Goal: Task Accomplishment & Management: Use online tool/utility

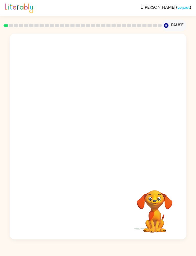
click at [178, 28] on button "Pause Pause" at bounding box center [174, 26] width 24 height 12
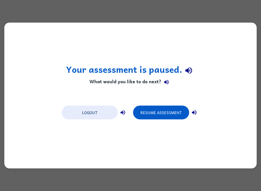
click at [164, 114] on button "Resume Assessment" at bounding box center [161, 113] width 56 height 14
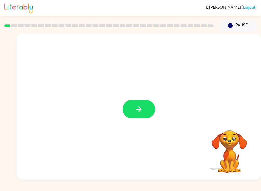
click at [129, 118] on button "button" at bounding box center [139, 109] width 33 height 19
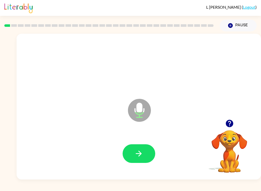
click at [140, 151] on icon "button" at bounding box center [138, 153] width 9 height 9
click at [142, 156] on icon "button" at bounding box center [138, 153] width 9 height 9
click at [196, 28] on button "Pause Pause" at bounding box center [238, 26] width 37 height 12
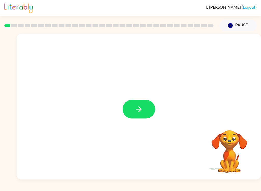
click at [144, 110] on button "button" at bounding box center [139, 109] width 33 height 19
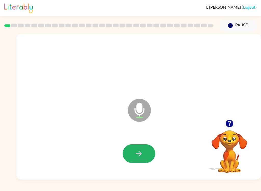
click at [140, 160] on button "button" at bounding box center [139, 153] width 33 height 19
click at [140, 155] on icon "button" at bounding box center [139, 154] width 6 height 6
click at [145, 150] on button "button" at bounding box center [139, 153] width 33 height 19
click at [145, 155] on button "button" at bounding box center [139, 153] width 33 height 19
click at [137, 154] on icon "button" at bounding box center [138, 153] width 9 height 9
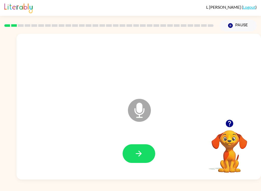
click at [139, 158] on icon "button" at bounding box center [138, 153] width 9 height 9
click at [140, 157] on icon "button" at bounding box center [138, 153] width 9 height 9
click at [135, 156] on icon "button" at bounding box center [138, 153] width 9 height 9
click at [135, 155] on icon "button" at bounding box center [138, 153] width 9 height 9
click at [149, 153] on button "button" at bounding box center [139, 153] width 33 height 19
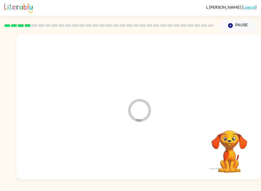
click at [149, 153] on div at bounding box center [139, 154] width 234 height 42
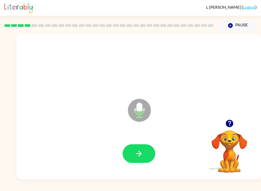
click at [143, 152] on button "button" at bounding box center [139, 153] width 33 height 19
click at [146, 159] on button "button" at bounding box center [139, 153] width 33 height 19
click at [141, 152] on icon "button" at bounding box center [138, 153] width 9 height 9
click at [130, 159] on button "button" at bounding box center [139, 153] width 33 height 19
click at [137, 156] on icon "button" at bounding box center [138, 153] width 9 height 9
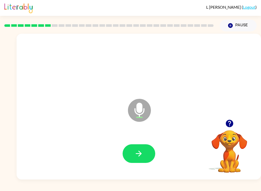
click at [143, 155] on icon "button" at bounding box center [138, 153] width 9 height 9
click at [138, 146] on button "button" at bounding box center [139, 153] width 33 height 19
click at [140, 154] on icon "button" at bounding box center [138, 153] width 9 height 9
click at [141, 150] on icon "button" at bounding box center [138, 153] width 9 height 9
click at [142, 155] on icon "button" at bounding box center [138, 153] width 9 height 9
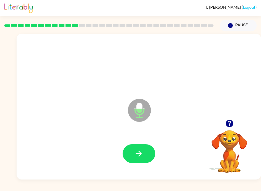
click at [146, 148] on button "button" at bounding box center [139, 153] width 33 height 19
click at [147, 153] on button "button" at bounding box center [139, 153] width 33 height 19
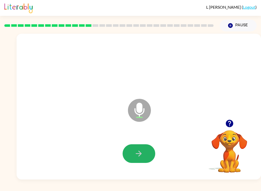
click at [139, 152] on icon "button" at bounding box center [138, 153] width 9 height 9
click at [141, 147] on button "button" at bounding box center [139, 153] width 33 height 19
click at [140, 154] on icon "button" at bounding box center [138, 153] width 9 height 9
click at [137, 148] on button "button" at bounding box center [139, 153] width 33 height 19
click at [143, 147] on button "button" at bounding box center [139, 153] width 33 height 19
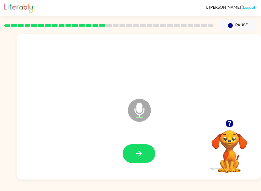
click at [144, 150] on button "button" at bounding box center [139, 153] width 33 height 19
click at [142, 153] on icon "button" at bounding box center [138, 153] width 9 height 9
click at [141, 153] on icon "button" at bounding box center [139, 154] width 6 height 6
click at [143, 155] on icon "button" at bounding box center [138, 153] width 9 height 9
click at [146, 144] on button "button" at bounding box center [139, 153] width 33 height 19
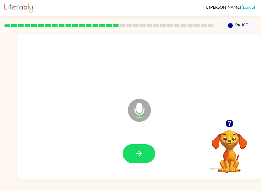
click at [148, 146] on button "button" at bounding box center [139, 153] width 33 height 19
click at [142, 148] on button "button" at bounding box center [139, 153] width 33 height 19
click at [140, 150] on icon "button" at bounding box center [138, 153] width 9 height 9
click at [149, 150] on button "button" at bounding box center [139, 153] width 33 height 19
click at [139, 152] on icon "button" at bounding box center [138, 153] width 9 height 9
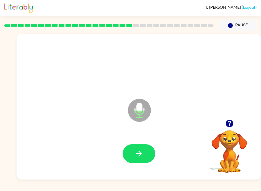
click at [144, 149] on button "button" at bounding box center [139, 153] width 33 height 19
click at [145, 156] on button "button" at bounding box center [139, 153] width 33 height 19
click at [142, 157] on icon "button" at bounding box center [138, 153] width 9 height 9
click at [139, 155] on icon "button" at bounding box center [138, 153] width 9 height 9
click at [140, 155] on icon "button" at bounding box center [138, 153] width 9 height 9
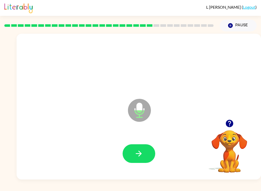
click at [141, 159] on button "button" at bounding box center [139, 153] width 33 height 19
click at [133, 157] on button "button" at bounding box center [139, 153] width 33 height 19
click at [143, 162] on button "button" at bounding box center [139, 153] width 33 height 19
click at [146, 149] on button "button" at bounding box center [139, 153] width 33 height 19
click at [146, 152] on button "button" at bounding box center [139, 153] width 33 height 19
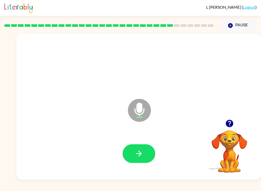
click at [139, 152] on icon "button" at bounding box center [139, 154] width 6 height 6
click at [139, 151] on icon "button" at bounding box center [138, 153] width 9 height 9
click at [144, 153] on button "button" at bounding box center [139, 153] width 33 height 19
click at [134, 153] on button "button" at bounding box center [139, 153] width 33 height 19
click at [135, 161] on button "button" at bounding box center [139, 153] width 33 height 19
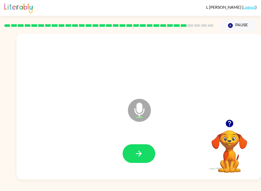
click at [139, 145] on button "button" at bounding box center [139, 153] width 33 height 19
click at [138, 156] on icon "button" at bounding box center [138, 153] width 9 height 9
click at [142, 152] on icon "button" at bounding box center [138, 153] width 9 height 9
click at [142, 167] on div at bounding box center [139, 154] width 234 height 42
click at [144, 148] on button "button" at bounding box center [139, 153] width 33 height 19
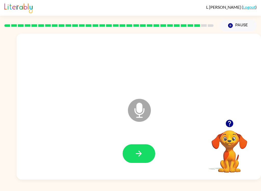
click at [138, 149] on button "button" at bounding box center [139, 153] width 33 height 19
click at [140, 145] on button "button" at bounding box center [139, 153] width 33 height 19
click at [141, 145] on button "button" at bounding box center [139, 153] width 33 height 19
click at [134, 148] on button "button" at bounding box center [139, 153] width 33 height 19
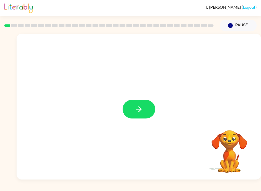
click at [141, 109] on icon "button" at bounding box center [139, 109] width 6 height 6
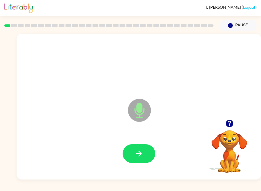
click at [133, 151] on button "button" at bounding box center [139, 153] width 33 height 19
click at [137, 161] on button "button" at bounding box center [139, 153] width 33 height 19
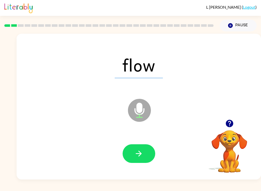
click at [139, 150] on icon "button" at bounding box center [138, 153] width 9 height 9
click at [156, 144] on div at bounding box center [139, 154] width 234 height 42
click at [145, 152] on button "button" at bounding box center [139, 153] width 33 height 19
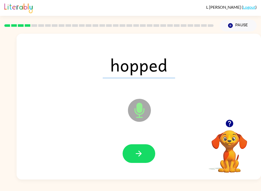
click at [137, 150] on icon "button" at bounding box center [138, 153] width 9 height 9
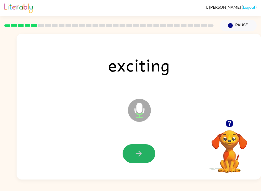
click at [135, 161] on button "button" at bounding box center [139, 153] width 33 height 19
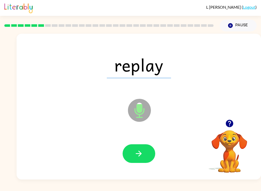
click at [138, 148] on button "button" at bounding box center [139, 153] width 33 height 19
click at [142, 155] on icon "button" at bounding box center [138, 153] width 9 height 9
click at [149, 160] on button "button" at bounding box center [139, 153] width 33 height 19
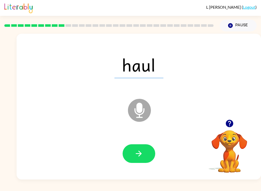
click at [140, 153] on icon "button" at bounding box center [139, 154] width 6 height 6
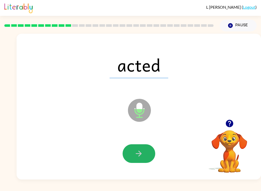
click at [143, 153] on button "button" at bounding box center [139, 153] width 33 height 19
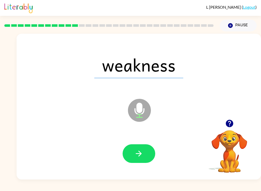
click at [142, 160] on button "button" at bounding box center [139, 153] width 33 height 19
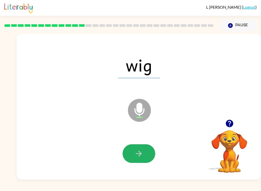
click at [142, 153] on icon "button" at bounding box center [138, 153] width 9 height 9
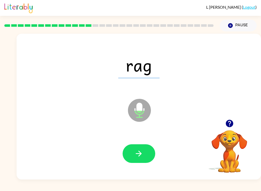
click at [147, 147] on button "button" at bounding box center [139, 153] width 33 height 19
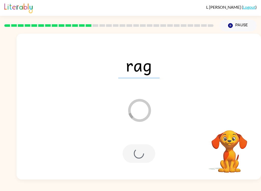
click at [139, 153] on div at bounding box center [139, 153] width 33 height 19
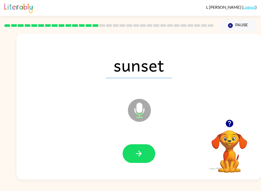
click at [143, 146] on button "button" at bounding box center [139, 153] width 33 height 19
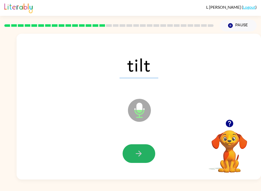
click at [144, 157] on button "button" at bounding box center [139, 153] width 33 height 19
click at [150, 149] on button "button" at bounding box center [139, 153] width 33 height 19
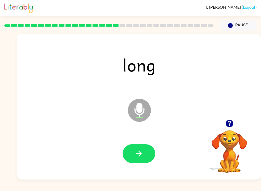
click at [142, 160] on button "button" at bounding box center [139, 153] width 33 height 19
click at [147, 155] on button "button" at bounding box center [139, 153] width 33 height 19
click at [134, 158] on icon "button" at bounding box center [138, 153] width 9 height 9
click at [142, 154] on icon "button" at bounding box center [138, 153] width 9 height 9
click at [142, 153] on icon "button" at bounding box center [138, 153] width 9 height 9
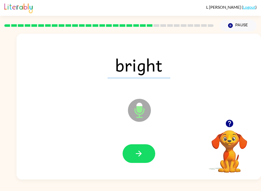
click at [143, 158] on icon "button" at bounding box center [138, 153] width 9 height 9
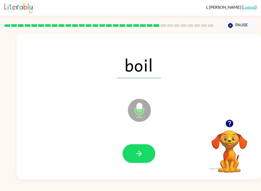
click at [148, 154] on button "button" at bounding box center [139, 153] width 33 height 19
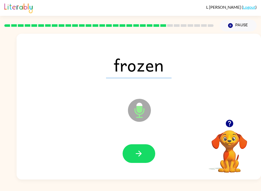
click at [142, 148] on button "button" at bounding box center [139, 153] width 33 height 19
click at [145, 152] on button "button" at bounding box center [139, 153] width 33 height 19
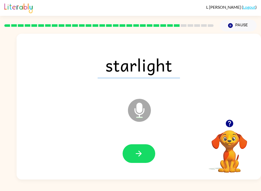
click at [140, 155] on icon "button" at bounding box center [138, 153] width 9 height 9
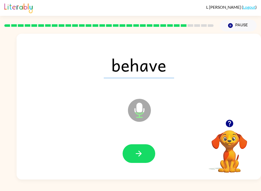
click at [134, 151] on button "button" at bounding box center [139, 153] width 33 height 19
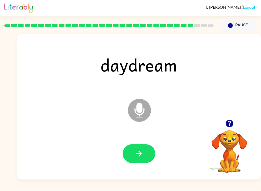
click at [147, 150] on button "button" at bounding box center [139, 153] width 33 height 19
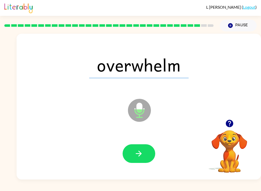
click at [144, 152] on button "button" at bounding box center [139, 153] width 33 height 19
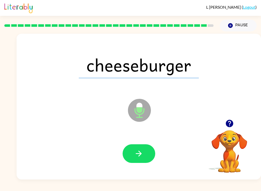
click at [138, 158] on button "button" at bounding box center [139, 153] width 33 height 19
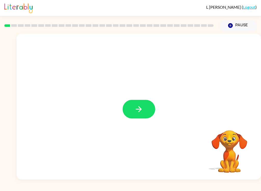
click at [141, 107] on icon "button" at bounding box center [138, 109] width 9 height 9
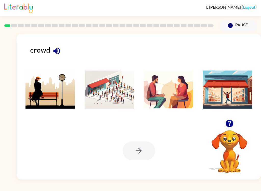
click at [62, 49] on button "button" at bounding box center [56, 50] width 13 height 13
click at [111, 87] on img at bounding box center [109, 89] width 49 height 38
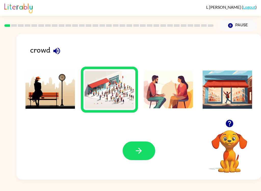
click at [142, 155] on icon "button" at bounding box center [138, 150] width 9 height 9
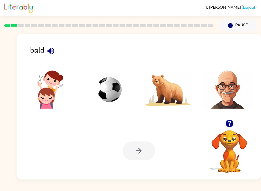
click at [57, 45] on div "bald" at bounding box center [145, 52] width 231 height 16
click at [55, 51] on icon "button" at bounding box center [50, 50] width 9 height 9
click at [54, 49] on icon "button" at bounding box center [50, 50] width 9 height 9
click at [219, 96] on img at bounding box center [227, 89] width 49 height 38
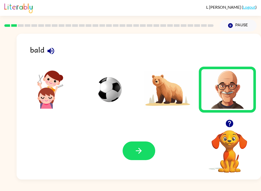
click at [140, 156] on button "button" at bounding box center [139, 150] width 33 height 19
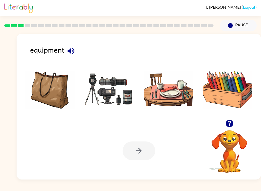
click at [70, 48] on icon "button" at bounding box center [71, 50] width 9 height 9
click at [116, 99] on img at bounding box center [109, 89] width 49 height 38
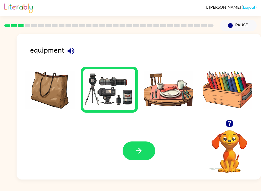
click at [151, 150] on button "button" at bounding box center [139, 150] width 33 height 19
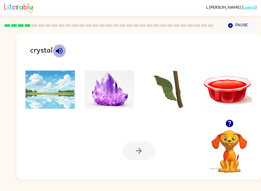
click at [66, 52] on button "button" at bounding box center [59, 50] width 13 height 13
click at [119, 90] on img at bounding box center [109, 89] width 49 height 38
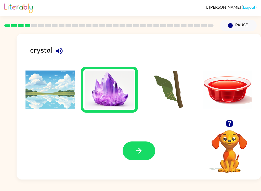
click at [141, 155] on icon "button" at bounding box center [138, 150] width 9 height 9
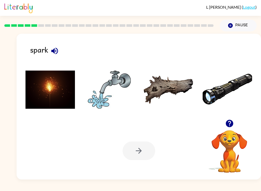
click at [58, 55] on icon "button" at bounding box center [54, 50] width 9 height 9
click at [51, 94] on img at bounding box center [50, 89] width 49 height 38
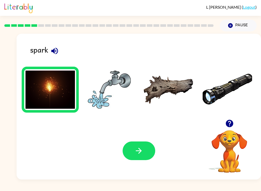
click at [148, 142] on button "button" at bounding box center [139, 150] width 33 height 19
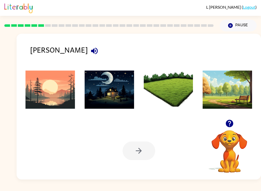
click at [90, 55] on icon "button" at bounding box center [94, 50] width 9 height 9
click at [55, 94] on img at bounding box center [50, 89] width 49 height 38
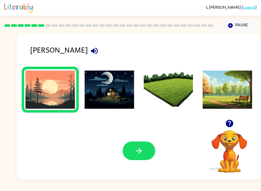
click at [136, 151] on icon "button" at bounding box center [139, 151] width 6 height 6
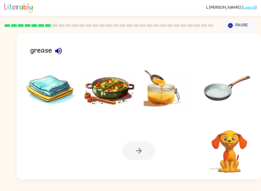
click at [59, 52] on icon "button" at bounding box center [58, 50] width 9 height 9
click at [112, 88] on img at bounding box center [109, 89] width 49 height 38
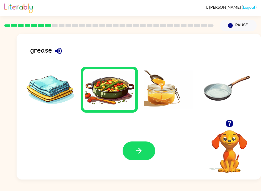
click at [144, 152] on button "button" at bounding box center [139, 150] width 33 height 19
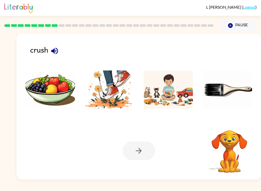
click at [59, 46] on div "crush" at bounding box center [145, 52] width 231 height 16
click at [54, 51] on icon "button" at bounding box center [54, 50] width 7 height 7
click at [111, 104] on img at bounding box center [109, 89] width 49 height 38
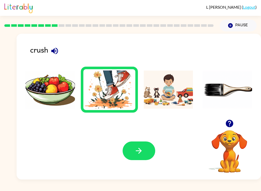
click at [140, 149] on icon "button" at bounding box center [139, 151] width 6 height 6
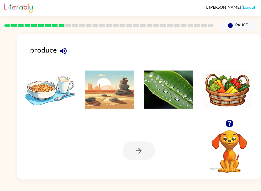
click at [68, 46] on button "button" at bounding box center [63, 50] width 13 height 13
click at [122, 94] on img at bounding box center [109, 89] width 49 height 38
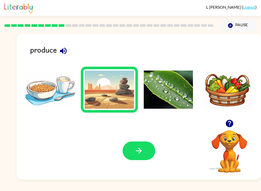
click at [140, 158] on button "button" at bounding box center [139, 150] width 33 height 19
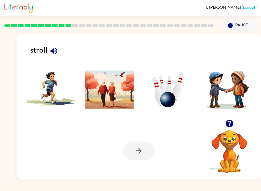
click at [50, 53] on icon "button" at bounding box center [53, 50] width 9 height 9
click at [120, 82] on img at bounding box center [109, 89] width 49 height 38
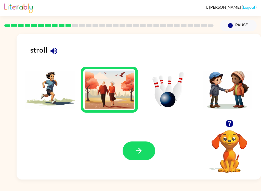
click at [144, 157] on button "button" at bounding box center [139, 150] width 33 height 19
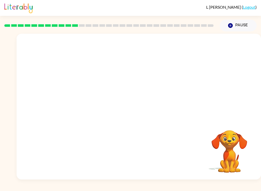
click at [203, 48] on video "Your browser must support playing .mp4 files to use Literably. Please try using…" at bounding box center [139, 77] width 245 height 86
click at [201, 52] on video "Your browser must support playing .mp4 files to use Literably. Please try using…" at bounding box center [139, 77] width 245 height 86
click at [146, 104] on button "button" at bounding box center [139, 109] width 33 height 19
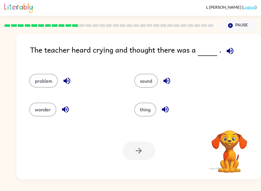
click at [229, 49] on icon "button" at bounding box center [230, 50] width 7 height 7
click at [63, 79] on icon "button" at bounding box center [67, 80] width 9 height 9
click at [63, 112] on icon "button" at bounding box center [65, 109] width 9 height 9
click at [170, 75] on button "button" at bounding box center [166, 80] width 13 height 13
click at [166, 110] on icon "button" at bounding box center [165, 109] width 9 height 9
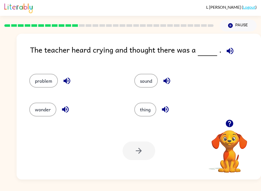
click at [44, 81] on button "problem" at bounding box center [43, 81] width 29 height 14
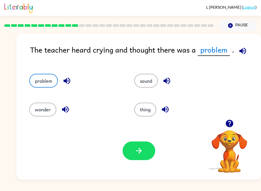
click at [146, 153] on button "button" at bounding box center [139, 150] width 33 height 19
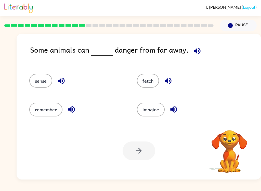
click at [199, 48] on icon "button" at bounding box center [197, 50] width 9 height 9
click at [45, 81] on button "sense" at bounding box center [40, 81] width 23 height 14
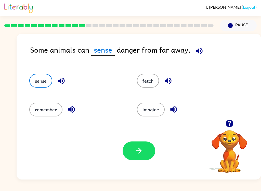
click at [63, 86] on button "button" at bounding box center [61, 80] width 13 height 13
click at [73, 115] on button "button" at bounding box center [71, 109] width 13 height 13
click at [169, 82] on icon "button" at bounding box center [168, 80] width 9 height 9
click at [170, 115] on button "button" at bounding box center [173, 109] width 13 height 13
click at [40, 80] on button "sense" at bounding box center [40, 81] width 23 height 14
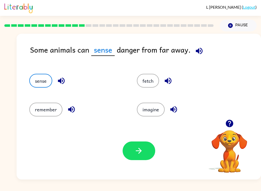
click at [132, 154] on button "button" at bounding box center [139, 150] width 33 height 19
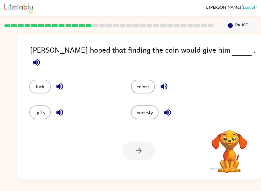
click at [41, 58] on icon "button" at bounding box center [36, 62] width 9 height 9
click at [40, 59] on icon "button" at bounding box center [36, 62] width 7 height 7
click at [39, 80] on button "luck" at bounding box center [39, 87] width 21 height 14
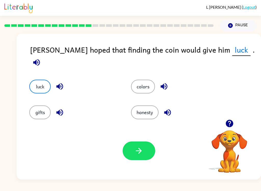
click at [58, 84] on icon "button" at bounding box center [59, 86] width 9 height 9
click at [58, 114] on icon "button" at bounding box center [59, 112] width 9 height 9
click at [184, 70] on div "colors" at bounding box center [172, 83] width 102 height 26
click at [163, 83] on icon "button" at bounding box center [164, 86] width 7 height 7
click at [165, 115] on button "button" at bounding box center [167, 112] width 13 height 13
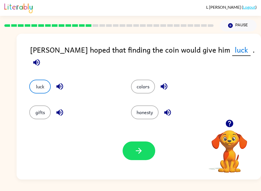
click at [166, 115] on button "button" at bounding box center [167, 112] width 13 height 13
click at [37, 80] on button "luck" at bounding box center [39, 87] width 21 height 14
click at [139, 152] on icon "button" at bounding box center [138, 150] width 9 height 9
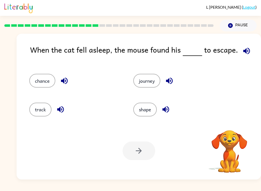
click at [252, 47] on div "When the cat fell asleep, the mouse found his to escape." at bounding box center [145, 54] width 231 height 20
click at [243, 55] on icon "button" at bounding box center [246, 50] width 9 height 9
click at [46, 109] on button "track" at bounding box center [40, 110] width 22 height 14
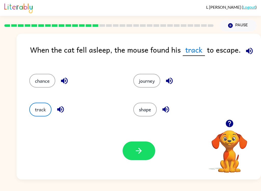
click at [67, 108] on button "button" at bounding box center [60, 109] width 13 height 13
click at [66, 81] on icon "button" at bounding box center [64, 81] width 7 height 7
click at [173, 84] on icon "button" at bounding box center [169, 80] width 9 height 9
click at [165, 113] on icon "button" at bounding box center [166, 109] width 9 height 9
click at [139, 154] on icon "button" at bounding box center [138, 150] width 9 height 9
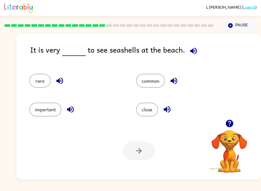
click at [194, 57] on button "button" at bounding box center [193, 50] width 13 height 13
click at [58, 80] on icon "button" at bounding box center [59, 81] width 7 height 7
click at [72, 111] on icon "button" at bounding box center [70, 109] width 9 height 9
click at [177, 83] on icon "button" at bounding box center [174, 81] width 7 height 7
click at [167, 115] on button "button" at bounding box center [167, 109] width 13 height 13
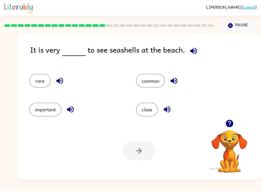
click at [153, 78] on button "common" at bounding box center [150, 81] width 29 height 14
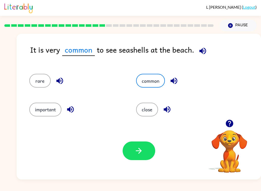
click at [137, 150] on icon "button" at bounding box center [138, 150] width 9 height 9
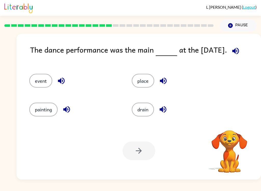
click at [232, 55] on icon "button" at bounding box center [235, 50] width 9 height 9
click at [244, 46] on div "The dance performance was the main at the carnival." at bounding box center [145, 54] width 231 height 20
click at [242, 52] on button "button" at bounding box center [235, 50] width 13 height 13
click at [62, 85] on icon "button" at bounding box center [61, 80] width 9 height 9
click at [71, 107] on icon "button" at bounding box center [66, 109] width 9 height 9
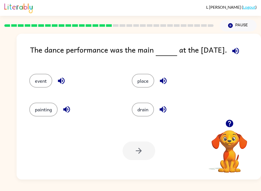
click at [69, 107] on icon "button" at bounding box center [66, 109] width 9 height 9
click at [165, 80] on icon "button" at bounding box center [163, 80] width 9 height 9
click at [166, 107] on icon "button" at bounding box center [163, 109] width 7 height 7
click at [41, 82] on button "event" at bounding box center [40, 81] width 23 height 14
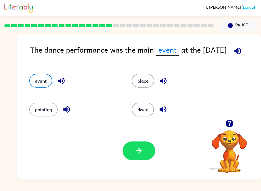
click at [241, 50] on icon "button" at bounding box center [237, 50] width 7 height 7
click at [151, 147] on button "button" at bounding box center [139, 150] width 33 height 19
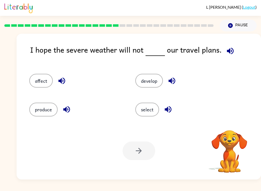
click at [230, 54] on icon "button" at bounding box center [230, 50] width 7 height 7
click at [63, 86] on button "button" at bounding box center [61, 80] width 13 height 13
click at [68, 112] on icon "button" at bounding box center [66, 109] width 7 height 7
click at [178, 80] on button "button" at bounding box center [172, 80] width 13 height 13
click at [167, 115] on button "button" at bounding box center [168, 109] width 13 height 13
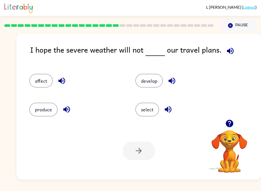
click at [42, 82] on button "affect" at bounding box center [40, 81] width 23 height 14
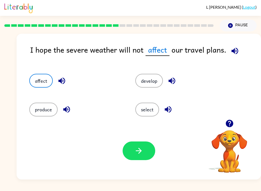
click at [145, 155] on button "button" at bounding box center [139, 150] width 33 height 19
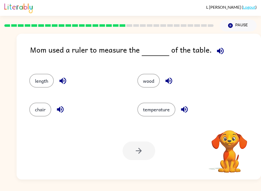
click at [220, 52] on icon "button" at bounding box center [220, 50] width 9 height 9
click at [68, 82] on button "button" at bounding box center [62, 80] width 13 height 13
click at [61, 114] on icon "button" at bounding box center [60, 109] width 9 height 9
click at [170, 79] on icon "button" at bounding box center [169, 80] width 9 height 9
click at [187, 112] on icon "button" at bounding box center [184, 109] width 9 height 9
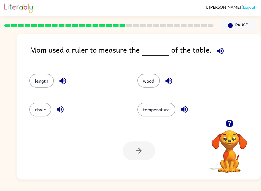
click at [40, 83] on button "length" at bounding box center [41, 81] width 24 height 14
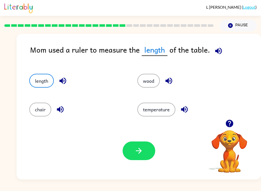
click at [144, 156] on button "button" at bounding box center [139, 150] width 33 height 19
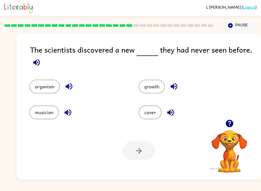
click at [32, 69] on div "The scientists discovered a new they had never seen before." at bounding box center [145, 57] width 231 height 26
click at [24, 62] on div "The scientists discovered a new they had never seen before. organism growth mus…" at bounding box center [139, 107] width 245 height 146
click at [38, 69] on button "button" at bounding box center [36, 62] width 13 height 13
click at [72, 89] on icon "button" at bounding box center [69, 86] width 9 height 9
click at [70, 116] on icon "button" at bounding box center [68, 112] width 9 height 9
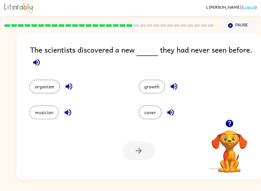
click at [175, 83] on icon "button" at bounding box center [174, 86] width 9 height 9
click at [169, 117] on button "button" at bounding box center [170, 112] width 13 height 13
click at [41, 88] on button "organism" at bounding box center [44, 87] width 31 height 14
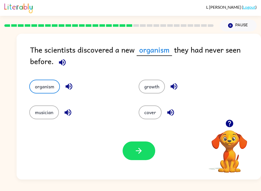
click at [70, 87] on icon "button" at bounding box center [69, 86] width 7 height 7
click at [135, 155] on icon "button" at bounding box center [138, 150] width 9 height 9
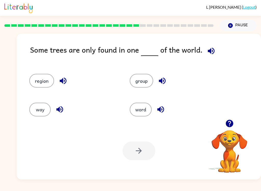
click at [211, 55] on icon "button" at bounding box center [211, 50] width 9 height 9
click at [63, 81] on icon "button" at bounding box center [63, 81] width 7 height 7
click at [62, 108] on icon "button" at bounding box center [59, 109] width 9 height 9
click at [164, 79] on icon "button" at bounding box center [162, 81] width 7 height 7
click at [160, 110] on icon "button" at bounding box center [160, 109] width 7 height 7
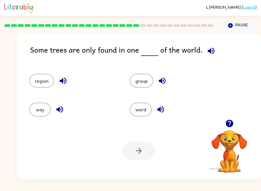
click at [48, 77] on button "region" at bounding box center [41, 81] width 25 height 14
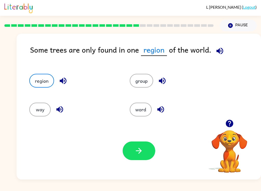
click at [62, 86] on button "button" at bounding box center [63, 80] width 13 height 13
click at [144, 146] on button "button" at bounding box center [139, 150] width 33 height 19
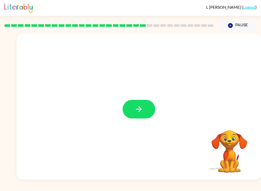
click at [132, 111] on button "button" at bounding box center [139, 109] width 33 height 19
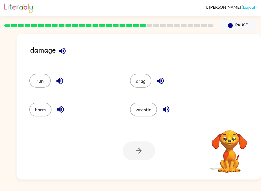
click at [64, 55] on icon "button" at bounding box center [62, 50] width 9 height 9
click at [60, 57] on button "button" at bounding box center [62, 50] width 13 height 13
click at [65, 81] on button "button" at bounding box center [59, 80] width 13 height 13
click at [60, 115] on button "button" at bounding box center [60, 109] width 13 height 13
click at [164, 81] on icon "button" at bounding box center [160, 80] width 9 height 9
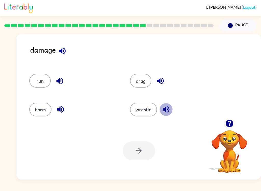
click at [160, 109] on button "button" at bounding box center [166, 109] width 13 height 13
click at [46, 116] on button "harm" at bounding box center [40, 110] width 22 height 14
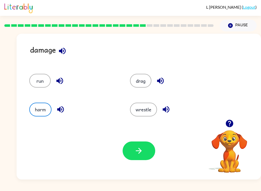
click at [139, 158] on button "button" at bounding box center [139, 150] width 33 height 19
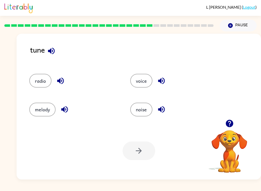
click at [53, 57] on button "button" at bounding box center [51, 50] width 13 height 13
click at [59, 86] on button "button" at bounding box center [60, 80] width 13 height 13
click at [69, 112] on icon "button" at bounding box center [64, 109] width 9 height 9
click at [167, 78] on button "button" at bounding box center [161, 80] width 13 height 13
click at [163, 111] on icon "button" at bounding box center [161, 109] width 9 height 9
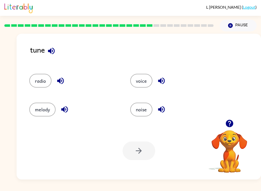
click at [49, 105] on button "melody" at bounding box center [42, 110] width 26 height 14
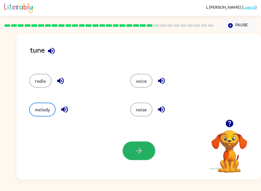
click at [141, 149] on icon "button" at bounding box center [138, 150] width 9 height 9
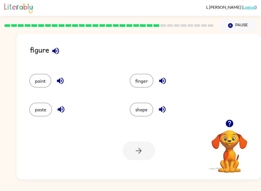
click at [59, 52] on icon "button" at bounding box center [55, 50] width 9 height 9
click at [62, 85] on icon "button" at bounding box center [60, 80] width 9 height 9
click at [67, 110] on button "button" at bounding box center [61, 109] width 13 height 13
click at [168, 80] on button "button" at bounding box center [162, 80] width 13 height 13
click at [166, 110] on icon "button" at bounding box center [162, 109] width 7 height 7
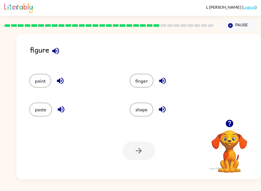
click at [143, 108] on button "shape" at bounding box center [141, 110] width 23 height 14
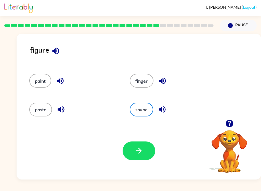
click at [148, 78] on button "finger" at bounding box center [142, 81] width 24 height 14
click at [142, 107] on button "shape" at bounding box center [141, 110] width 23 height 14
click at [139, 150] on icon "button" at bounding box center [138, 150] width 9 height 9
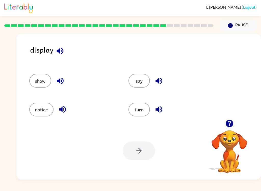
click at [64, 49] on icon "button" at bounding box center [60, 50] width 9 height 9
click at [63, 81] on icon "button" at bounding box center [60, 80] width 9 height 9
click at [65, 109] on icon "button" at bounding box center [62, 109] width 7 height 7
click at [157, 83] on icon "button" at bounding box center [159, 80] width 9 height 9
click at [159, 114] on icon "button" at bounding box center [159, 109] width 9 height 9
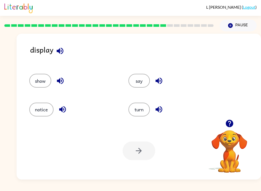
click at [45, 81] on button "show" at bounding box center [40, 81] width 22 height 14
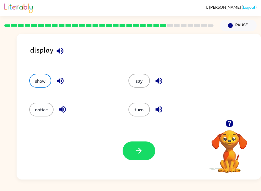
click at [142, 152] on icon "button" at bounding box center [138, 150] width 9 height 9
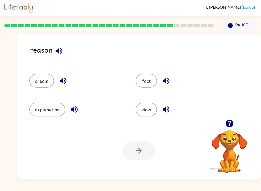
click at [65, 53] on button "button" at bounding box center [59, 50] width 13 height 13
click at [63, 81] on icon "button" at bounding box center [63, 80] width 9 height 9
click at [80, 109] on button "button" at bounding box center [74, 109] width 13 height 13
click at [165, 80] on icon "button" at bounding box center [166, 81] width 7 height 7
click at [165, 109] on icon "button" at bounding box center [166, 109] width 7 height 7
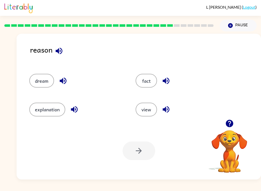
click at [45, 106] on button "explanation" at bounding box center [47, 110] width 36 height 14
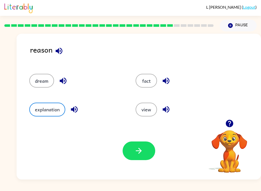
click at [147, 153] on button "button" at bounding box center [139, 150] width 33 height 19
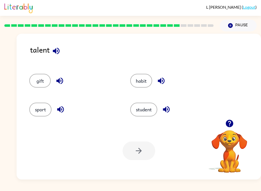
click at [56, 53] on icon "button" at bounding box center [56, 50] width 7 height 7
click at [60, 84] on icon "button" at bounding box center [59, 80] width 9 height 9
click at [63, 107] on icon "button" at bounding box center [60, 109] width 7 height 7
click at [44, 75] on button "gift" at bounding box center [39, 81] width 21 height 14
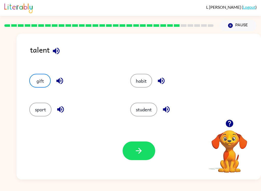
click at [138, 156] on button "button" at bounding box center [139, 150] width 33 height 19
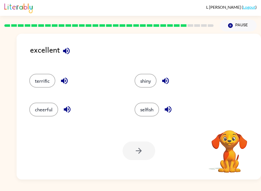
click at [68, 51] on icon "button" at bounding box center [66, 50] width 7 height 7
click at [66, 48] on icon "button" at bounding box center [66, 50] width 9 height 9
click at [71, 78] on div "terrific" at bounding box center [76, 81] width 94 height 14
click at [66, 84] on icon "button" at bounding box center [64, 81] width 7 height 7
click at [70, 109] on icon "button" at bounding box center [67, 109] width 9 height 9
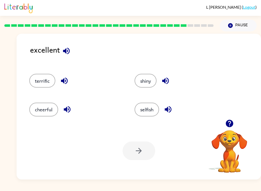
click at [168, 82] on icon "button" at bounding box center [165, 80] width 9 height 9
click at [165, 110] on icon "button" at bounding box center [168, 109] width 7 height 7
click at [71, 52] on button "button" at bounding box center [66, 50] width 13 height 13
click at [66, 80] on icon "button" at bounding box center [64, 80] width 9 height 9
click at [44, 80] on button "terrific" at bounding box center [42, 81] width 26 height 14
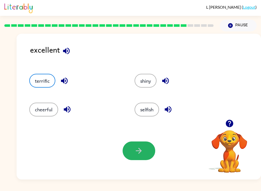
click at [140, 151] on icon "button" at bounding box center [139, 151] width 6 height 6
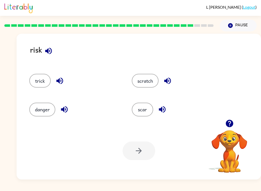
click at [62, 48] on div "risk" at bounding box center [145, 54] width 231 height 20
click at [53, 55] on icon "button" at bounding box center [48, 50] width 9 height 9
click at [60, 85] on icon "button" at bounding box center [59, 80] width 9 height 9
click at [65, 109] on icon "button" at bounding box center [64, 109] width 9 height 9
click at [163, 80] on button "button" at bounding box center [167, 80] width 13 height 13
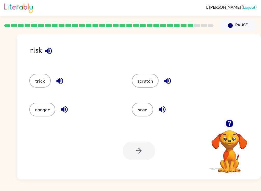
click at [163, 112] on icon "button" at bounding box center [162, 109] width 9 height 9
click at [63, 86] on button "button" at bounding box center [59, 80] width 13 height 13
click at [52, 55] on icon "button" at bounding box center [48, 50] width 9 height 9
click at [64, 116] on button "button" at bounding box center [64, 109] width 13 height 13
click at [43, 111] on button "danger" at bounding box center [42, 110] width 26 height 14
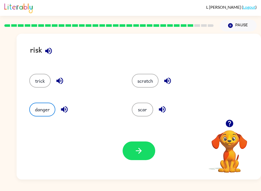
click at [139, 152] on icon "button" at bounding box center [138, 150] width 9 height 9
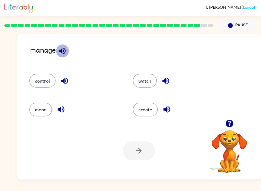
click at [61, 48] on icon "button" at bounding box center [62, 50] width 9 height 9
click at [71, 77] on div "control" at bounding box center [75, 81] width 92 height 14
click at [70, 82] on button "button" at bounding box center [64, 80] width 13 height 13
click at [59, 114] on icon "button" at bounding box center [61, 109] width 9 height 9
click at [168, 80] on icon "button" at bounding box center [166, 80] width 9 height 9
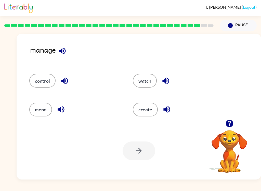
click at [171, 109] on button "button" at bounding box center [166, 109] width 13 height 13
click at [67, 83] on icon "button" at bounding box center [64, 81] width 7 height 7
click at [63, 110] on icon "button" at bounding box center [61, 109] width 7 height 7
click at [41, 113] on button "mend" at bounding box center [40, 110] width 23 height 14
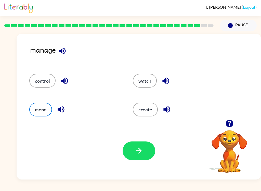
click at [136, 148] on icon "button" at bounding box center [138, 150] width 9 height 9
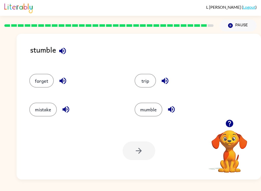
click at [66, 45] on div "stumble" at bounding box center [145, 54] width 231 height 20
click at [58, 57] on div "stumble" at bounding box center [145, 54] width 231 height 20
click at [69, 44] on div "stumble" at bounding box center [145, 54] width 231 height 20
click at [62, 51] on icon "button" at bounding box center [62, 50] width 7 height 7
click at [44, 77] on button "forget" at bounding box center [41, 81] width 24 height 14
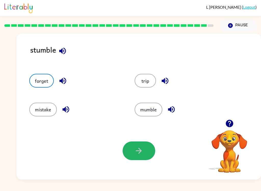
click at [135, 150] on icon "button" at bounding box center [138, 150] width 9 height 9
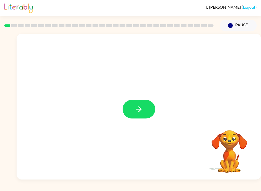
click at [136, 110] on icon "button" at bounding box center [138, 109] width 9 height 9
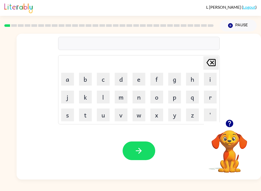
click at [195, 98] on button "q" at bounding box center [192, 97] width 13 height 13
click at [215, 61] on icon at bounding box center [211, 62] width 9 height 7
click at [176, 94] on button "p" at bounding box center [174, 97] width 13 height 13
click at [65, 79] on button "a" at bounding box center [67, 79] width 13 height 13
click at [121, 80] on button "d" at bounding box center [121, 79] width 13 height 13
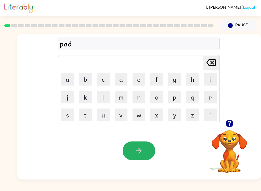
click at [140, 148] on icon "button" at bounding box center [138, 150] width 9 height 9
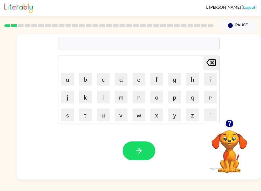
click at [169, 98] on button "p" at bounding box center [174, 97] width 13 height 13
click at [155, 100] on button "o" at bounding box center [157, 97] width 13 height 13
click at [174, 78] on button "g" at bounding box center [174, 79] width 13 height 13
click at [144, 153] on button "button" at bounding box center [139, 150] width 33 height 19
click at [141, 98] on button "n" at bounding box center [139, 97] width 13 height 13
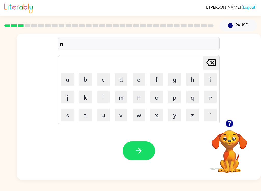
click at [157, 103] on button "o" at bounding box center [157, 97] width 13 height 13
click at [160, 100] on button "o" at bounding box center [157, 97] width 13 height 13
click at [91, 116] on button "t" at bounding box center [85, 114] width 13 height 13
click at [192, 76] on button "h" at bounding box center [192, 79] width 13 height 13
click at [140, 81] on button "e" at bounding box center [139, 79] width 13 height 13
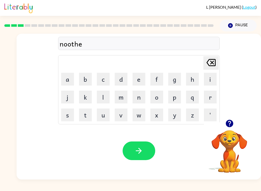
click at [139, 138] on div "Your browser must support playing .mp4 files to use Literably. Please try using…" at bounding box center [139, 150] width 245 height 57
click at [139, 149] on icon "button" at bounding box center [138, 150] width 9 height 9
click at [104, 109] on button "u" at bounding box center [103, 114] width 13 height 13
click at [120, 101] on button "m" at bounding box center [121, 97] width 13 height 13
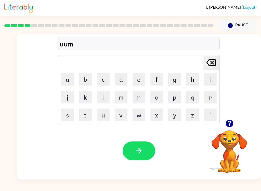
click at [212, 65] on icon "Delete Delete last character input" at bounding box center [211, 62] width 12 height 12
click at [215, 65] on icon at bounding box center [211, 62] width 9 height 7
click at [207, 65] on icon "Delete Delete last character input" at bounding box center [211, 62] width 12 height 12
click at [66, 120] on button "s" at bounding box center [67, 114] width 13 height 13
click at [216, 79] on button "i" at bounding box center [210, 79] width 13 height 13
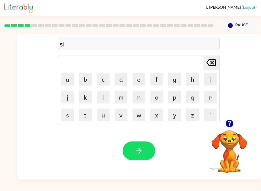
click at [126, 97] on button "m" at bounding box center [121, 97] width 13 height 13
click at [137, 150] on icon "button" at bounding box center [138, 150] width 9 height 9
click at [127, 97] on button "m" at bounding box center [121, 97] width 13 height 13
click at [129, 99] on td "m" at bounding box center [121, 96] width 17 height 17
click at [122, 102] on button "m" at bounding box center [121, 97] width 13 height 13
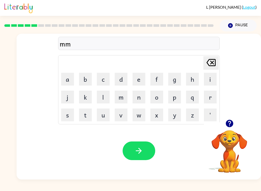
click at [156, 97] on button "o" at bounding box center [157, 97] width 13 height 13
click at [171, 93] on button "p" at bounding box center [174, 97] width 13 height 13
click at [105, 103] on button "l" at bounding box center [103, 97] width 13 height 13
click at [107, 105] on td "l" at bounding box center [103, 96] width 17 height 17
click at [144, 95] on button "n" at bounding box center [139, 97] width 13 height 13
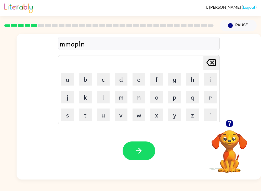
click at [106, 95] on button "l" at bounding box center [103, 97] width 13 height 13
click at [176, 85] on button "g" at bounding box center [174, 79] width 13 height 13
click at [141, 83] on button "e" at bounding box center [139, 79] width 13 height 13
click at [115, 85] on button "d" at bounding box center [121, 79] width 13 height 13
click at [215, 67] on icon "Delete Delete last character input" at bounding box center [211, 62] width 12 height 12
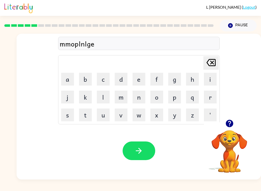
click at [211, 69] on div "Delete Delete last character input" at bounding box center [211, 62] width 12 height 13
click at [217, 65] on icon "Delete Delete last character input" at bounding box center [211, 62] width 12 height 12
click at [214, 67] on icon "Delete Delete last character input" at bounding box center [211, 62] width 12 height 12
click at [213, 67] on icon "Delete Delete last character input" at bounding box center [211, 62] width 12 height 12
click at [214, 65] on icon "Delete Delete last character input" at bounding box center [211, 62] width 12 height 12
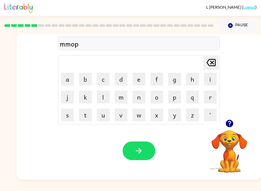
click at [214, 65] on icon "Delete Delete last character input" at bounding box center [211, 62] width 12 height 12
click at [217, 63] on button "Delete Delete last character input" at bounding box center [211, 63] width 15 height 14
click at [217, 63] on icon "Delete Delete last character input" at bounding box center [211, 62] width 12 height 12
click at [176, 103] on button "p" at bounding box center [174, 97] width 13 height 13
click at [167, 96] on td "p" at bounding box center [174, 96] width 17 height 17
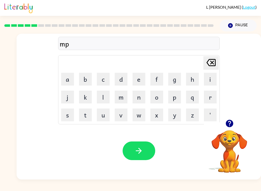
click at [157, 85] on button "f" at bounding box center [157, 79] width 13 height 13
click at [73, 77] on button "a" at bounding box center [67, 79] width 13 height 13
click at [73, 100] on button "j" at bounding box center [67, 97] width 13 height 13
click at [88, 112] on button "t" at bounding box center [85, 114] width 13 height 13
click at [153, 103] on button "o" at bounding box center [157, 97] width 13 height 13
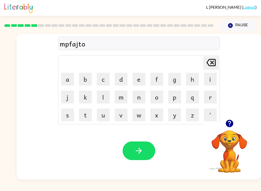
click at [138, 146] on button "button" at bounding box center [139, 150] width 33 height 19
click at [69, 77] on button "a" at bounding box center [67, 79] width 13 height 13
click at [122, 101] on button "m" at bounding box center [121, 97] width 13 height 13
click at [139, 96] on button "n" at bounding box center [139, 97] width 13 height 13
click at [142, 77] on button "e" at bounding box center [139, 79] width 13 height 13
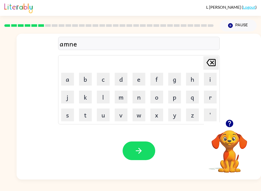
click at [138, 144] on button "button" at bounding box center [139, 150] width 33 height 19
click at [70, 117] on button "s" at bounding box center [67, 114] width 13 height 13
click at [211, 78] on button "i" at bounding box center [210, 79] width 13 height 13
click at [91, 79] on button "b" at bounding box center [85, 79] width 13 height 13
click at [153, 99] on button "o" at bounding box center [157, 97] width 13 height 13
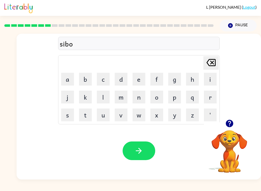
click at [102, 101] on button "l" at bounding box center [103, 97] width 13 height 13
click at [145, 153] on button "button" at bounding box center [139, 150] width 33 height 19
click at [179, 81] on button "g" at bounding box center [174, 79] width 13 height 13
click at [73, 77] on button "a" at bounding box center [67, 79] width 13 height 13
click at [157, 81] on button "f" at bounding box center [157, 79] width 13 height 13
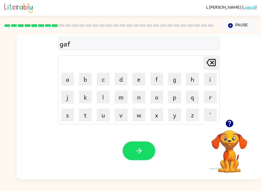
click at [137, 152] on icon "button" at bounding box center [138, 150] width 9 height 9
click at [172, 99] on button "p" at bounding box center [174, 97] width 13 height 13
click at [153, 100] on button "o" at bounding box center [157, 97] width 13 height 13
click at [61, 118] on button "s" at bounding box center [67, 114] width 13 height 13
click at [140, 78] on button "e" at bounding box center [139, 79] width 13 height 13
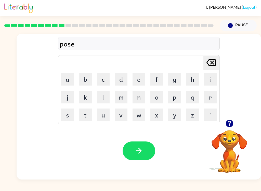
click at [136, 138] on div "Your browser must support playing .mp4 files to use Literably. Please try using…" at bounding box center [139, 150] width 245 height 57
click at [133, 156] on button "button" at bounding box center [139, 150] width 33 height 19
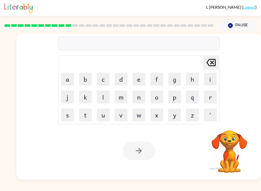
click at [128, 90] on td "m" at bounding box center [121, 96] width 17 height 17
click at [123, 98] on button "m" at bounding box center [121, 97] width 13 height 13
click at [134, 97] on button "n" at bounding box center [139, 97] width 13 height 13
click at [136, 98] on button "n" at bounding box center [139, 97] width 13 height 13
click at [122, 102] on button "m" at bounding box center [121, 97] width 13 height 13
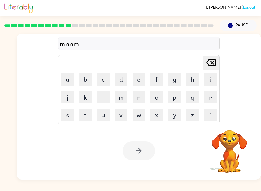
click at [152, 85] on button "f" at bounding box center [157, 79] width 13 height 13
click at [119, 92] on button "m" at bounding box center [121, 97] width 13 height 13
click at [91, 108] on button "t" at bounding box center [85, 114] width 13 height 13
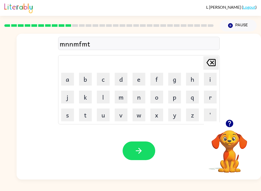
click at [138, 153] on icon "button" at bounding box center [138, 150] width 9 height 9
click at [122, 118] on button "v" at bounding box center [121, 114] width 13 height 13
click at [110, 91] on td "l" at bounding box center [103, 96] width 17 height 17
click at [168, 94] on button "p" at bounding box center [174, 97] width 13 height 13
click at [80, 102] on button "k" at bounding box center [85, 97] width 13 height 13
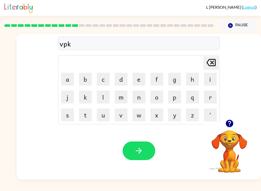
click at [147, 159] on button "button" at bounding box center [139, 150] width 33 height 19
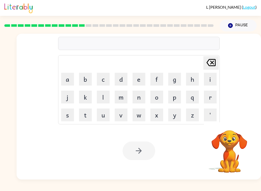
click at [120, 97] on button "m" at bounding box center [121, 97] width 13 height 13
click at [172, 94] on button "p" at bounding box center [174, 97] width 13 height 13
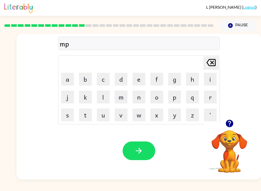
click at [146, 151] on button "button" at bounding box center [139, 150] width 33 height 19
click at [87, 96] on button "k" at bounding box center [85, 97] width 13 height 13
click at [207, 81] on button "i" at bounding box center [210, 79] width 13 height 13
click at [99, 99] on button "l" at bounding box center [103, 97] width 13 height 13
click at [173, 120] on button "y" at bounding box center [174, 114] width 13 height 13
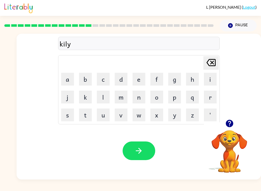
click at [144, 158] on button "button" at bounding box center [139, 150] width 33 height 19
click at [90, 83] on button "b" at bounding box center [85, 79] width 13 height 13
click at [210, 65] on icon "Delete Delete last character input" at bounding box center [211, 62] width 12 height 12
click at [123, 82] on button "d" at bounding box center [121, 79] width 13 height 13
click at [73, 81] on button "a" at bounding box center [67, 79] width 13 height 13
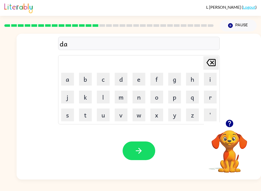
click at [175, 118] on button "y" at bounding box center [174, 114] width 13 height 13
click at [137, 155] on icon "button" at bounding box center [138, 150] width 9 height 9
click at [106, 80] on button "c" at bounding box center [103, 79] width 13 height 13
click at [152, 103] on button "o" at bounding box center [157, 97] width 13 height 13
click at [127, 78] on button "d" at bounding box center [121, 79] width 13 height 13
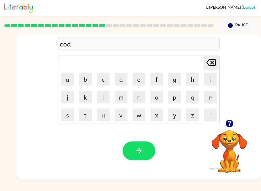
click at [144, 149] on button "button" at bounding box center [139, 150] width 33 height 19
click at [102, 94] on button "l" at bounding box center [103, 97] width 13 height 13
click at [135, 99] on button "n" at bounding box center [139, 97] width 13 height 13
click at [135, 146] on icon "button" at bounding box center [138, 150] width 9 height 9
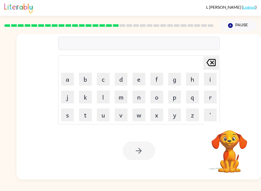
click at [141, 102] on button "n" at bounding box center [139, 97] width 13 height 13
click at [158, 97] on button "o" at bounding box center [157, 97] width 13 height 13
click at [181, 91] on button "p" at bounding box center [174, 97] width 13 height 13
click at [107, 97] on button "l" at bounding box center [103, 97] width 13 height 13
click at [142, 150] on div at bounding box center [139, 150] width 33 height 19
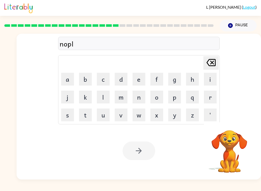
click at [142, 150] on div at bounding box center [139, 150] width 33 height 19
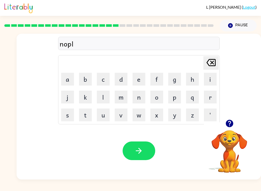
click at [144, 153] on button "button" at bounding box center [139, 150] width 33 height 19
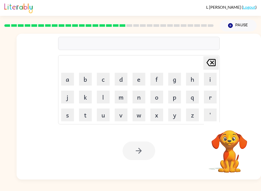
click at [140, 103] on button "n" at bounding box center [139, 97] width 13 height 13
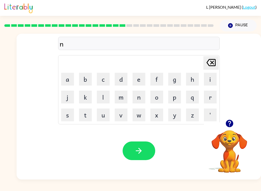
click at [127, 94] on button "m" at bounding box center [121, 97] width 13 height 13
click at [136, 95] on button "n" at bounding box center [139, 97] width 13 height 13
click at [162, 91] on button "o" at bounding box center [157, 97] width 13 height 13
click at [215, 60] on icon at bounding box center [211, 62] width 9 height 7
click at [215, 59] on icon at bounding box center [211, 62] width 9 height 7
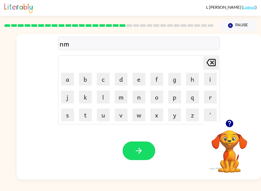
click at [213, 62] on icon at bounding box center [211, 62] width 9 height 7
click at [192, 84] on button "h" at bounding box center [192, 79] width 13 height 13
click at [212, 76] on button "i" at bounding box center [210, 79] width 13 height 13
click at [141, 77] on button "e" at bounding box center [139, 79] width 13 height 13
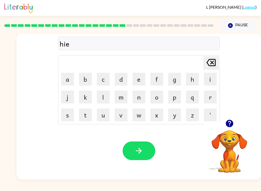
click at [153, 81] on button "f" at bounding box center [157, 79] width 13 height 13
click at [130, 152] on button "button" at bounding box center [139, 150] width 33 height 19
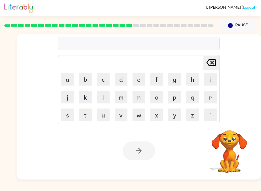
click at [95, 97] on td "l" at bounding box center [103, 96] width 17 height 17
click at [153, 108] on button "x" at bounding box center [157, 114] width 13 height 13
click at [99, 79] on button "c" at bounding box center [103, 79] width 13 height 13
click at [127, 97] on button "m" at bounding box center [121, 97] width 13 height 13
click at [127, 100] on button "m" at bounding box center [121, 97] width 13 height 13
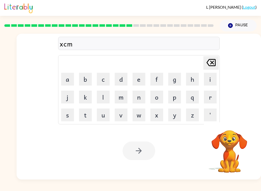
click at [91, 108] on button "t" at bounding box center [85, 114] width 13 height 13
click at [143, 95] on button "n" at bounding box center [139, 97] width 13 height 13
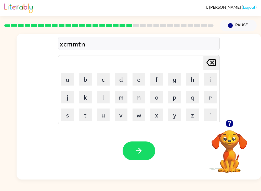
click at [140, 153] on icon "button" at bounding box center [139, 151] width 6 height 6
click at [119, 98] on button "m" at bounding box center [121, 97] width 13 height 13
click at [162, 92] on button "o" at bounding box center [157, 97] width 13 height 13
click at [107, 96] on button "l" at bounding box center [103, 97] width 13 height 13
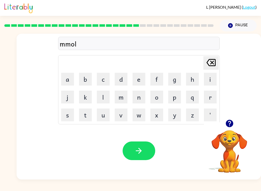
click at [156, 103] on button "o" at bounding box center [157, 97] width 13 height 13
click at [177, 94] on button "p" at bounding box center [174, 97] width 13 height 13
click at [141, 152] on icon "button" at bounding box center [139, 151] width 6 height 6
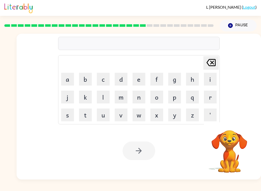
click at [179, 75] on button "g" at bounding box center [174, 79] width 13 height 13
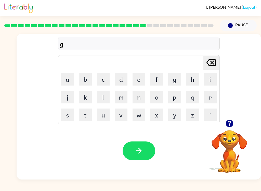
click at [195, 82] on button "h" at bounding box center [192, 79] width 13 height 13
click at [63, 120] on button "s" at bounding box center [67, 114] width 13 height 13
click at [144, 153] on button "button" at bounding box center [139, 150] width 33 height 19
click at [127, 97] on button "m" at bounding box center [121, 97] width 13 height 13
click at [145, 112] on button "w" at bounding box center [139, 114] width 13 height 13
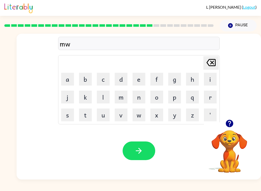
click at [151, 111] on button "x" at bounding box center [157, 114] width 13 height 13
click at [207, 60] on icon "Delete Delete last character input" at bounding box center [211, 62] width 12 height 12
click at [162, 101] on button "o" at bounding box center [157, 97] width 13 height 13
click at [180, 103] on button "p" at bounding box center [174, 97] width 13 height 13
click at [62, 83] on button "a" at bounding box center [67, 79] width 13 height 13
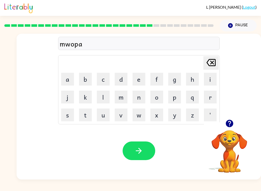
click at [86, 82] on button "b" at bounding box center [85, 79] width 13 height 13
click at [142, 159] on button "button" at bounding box center [139, 150] width 33 height 19
click at [210, 96] on button "r" at bounding box center [210, 97] width 13 height 13
click at [69, 120] on button "s" at bounding box center [67, 114] width 13 height 13
click at [91, 120] on button "t" at bounding box center [85, 114] width 13 height 13
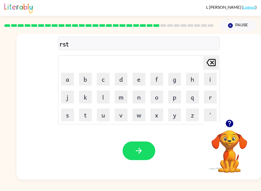
click at [140, 145] on button "button" at bounding box center [139, 150] width 33 height 19
click at [159, 80] on button "f" at bounding box center [157, 79] width 13 height 13
click at [144, 100] on button "n" at bounding box center [139, 97] width 13 height 13
click at [91, 101] on button "k" at bounding box center [85, 97] width 13 height 13
click at [133, 153] on button "button" at bounding box center [139, 150] width 33 height 19
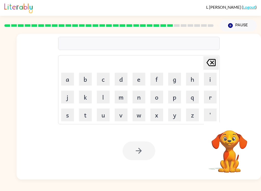
click at [135, 91] on button "n" at bounding box center [139, 97] width 13 height 13
click at [187, 85] on td "h" at bounding box center [192, 78] width 17 height 17
click at [120, 96] on button "m" at bounding box center [121, 97] width 13 height 13
click at [198, 92] on button "q" at bounding box center [192, 97] width 13 height 13
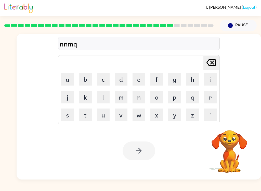
click at [215, 64] on icon "Delete Delete last character input" at bounding box center [211, 62] width 12 height 12
click at [213, 66] on icon at bounding box center [211, 62] width 9 height 7
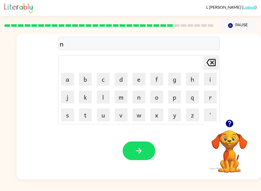
click at [153, 99] on button "o" at bounding box center [157, 97] width 13 height 13
click at [88, 112] on button "t" at bounding box center [85, 114] width 13 height 13
click at [131, 105] on td "n" at bounding box center [138, 96] width 17 height 17
click at [138, 91] on button "n" at bounding box center [139, 97] width 13 height 13
click at [180, 95] on button "p" at bounding box center [174, 97] width 13 height 13
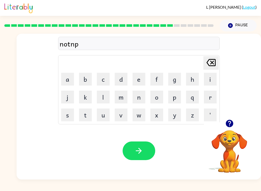
click at [123, 93] on button "m" at bounding box center [121, 97] width 13 height 13
click at [85, 103] on button "k" at bounding box center [85, 97] width 13 height 13
click at [137, 148] on icon "button" at bounding box center [138, 150] width 9 height 9
click at [118, 84] on button "d" at bounding box center [121, 79] width 13 height 13
click at [106, 82] on button "c" at bounding box center [103, 79] width 13 height 13
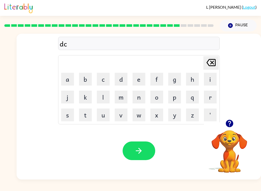
click at [170, 99] on button "p" at bounding box center [174, 97] width 13 height 13
click at [95, 97] on td "l" at bounding box center [103, 96] width 17 height 17
click at [100, 108] on button "u" at bounding box center [103, 114] width 13 height 13
click at [141, 77] on button "e" at bounding box center [139, 79] width 13 height 13
click at [140, 152] on icon "button" at bounding box center [139, 151] width 6 height 6
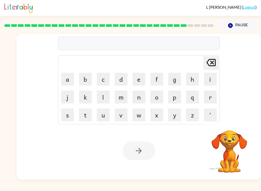
click at [115, 95] on button "m" at bounding box center [121, 97] width 13 height 13
click at [145, 98] on button "n" at bounding box center [139, 97] width 13 height 13
click at [163, 96] on button "o" at bounding box center [157, 97] width 13 height 13
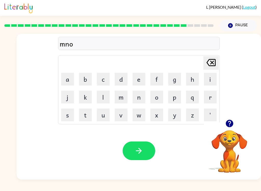
click at [127, 103] on button "m" at bounding box center [121, 97] width 13 height 13
click at [143, 147] on button "button" at bounding box center [139, 150] width 33 height 19
click at [143, 113] on button "w" at bounding box center [139, 114] width 13 height 13
click at [107, 98] on button "l" at bounding box center [103, 97] width 13 height 13
click at [163, 97] on button "o" at bounding box center [157, 97] width 13 height 13
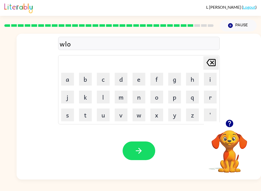
click at [78, 103] on td "k" at bounding box center [85, 96] width 17 height 17
click at [138, 159] on button "button" at bounding box center [139, 150] width 33 height 19
click at [85, 81] on button "b" at bounding box center [85, 79] width 13 height 13
click at [156, 95] on button "o" at bounding box center [157, 97] width 13 height 13
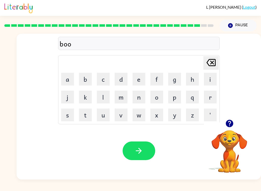
click at [90, 119] on button "t" at bounding box center [85, 114] width 13 height 13
click at [144, 150] on button "button" at bounding box center [139, 150] width 33 height 19
click at [107, 93] on button "l" at bounding box center [103, 97] width 13 height 13
click at [127, 114] on button "v" at bounding box center [121, 114] width 13 height 13
click at [83, 100] on button "k" at bounding box center [85, 97] width 13 height 13
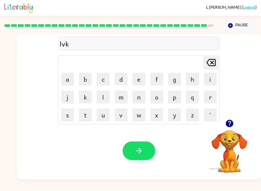
click at [136, 116] on button "w" at bounding box center [139, 114] width 13 height 13
click at [145, 150] on button "button" at bounding box center [139, 150] width 33 height 19
